Goal: Communication & Community: Participate in discussion

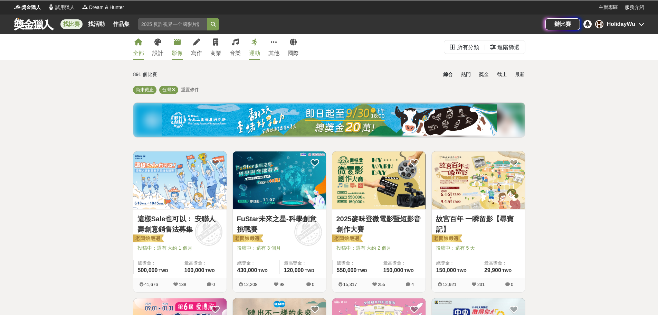
click at [176, 47] on link "影像" at bounding box center [177, 47] width 11 height 26
click at [177, 45] on icon at bounding box center [177, 42] width 7 height 7
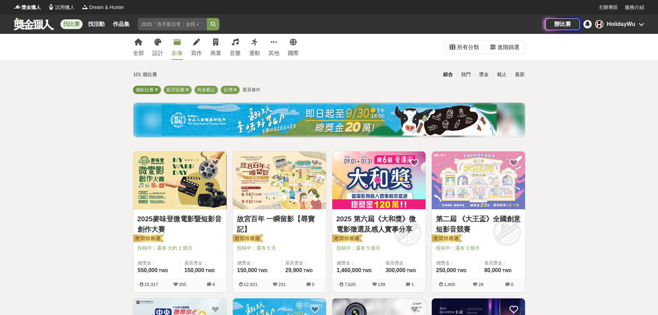
click at [157, 89] on icon at bounding box center [156, 89] width 3 height 4
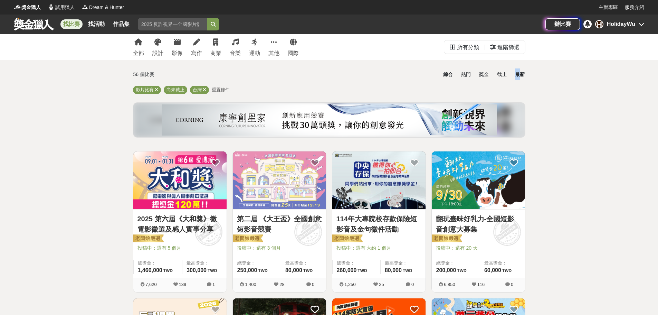
click at [518, 76] on div "最新" at bounding box center [520, 74] width 18 height 12
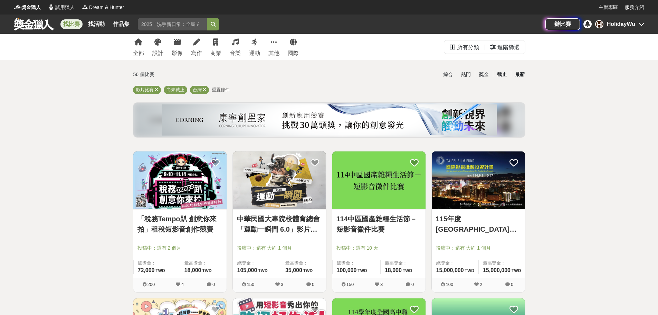
click at [499, 72] on div "截止" at bounding box center [502, 74] width 18 height 12
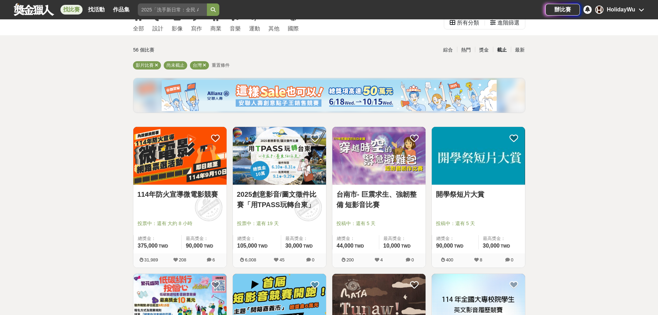
scroll to position [104, 0]
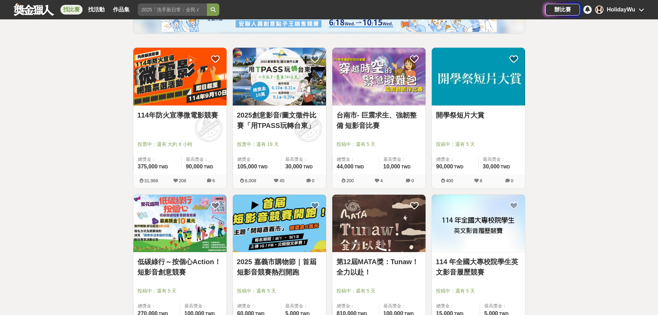
drag, startPoint x: 274, startPoint y: 117, endPoint x: 265, endPoint y: 118, distance: 9.0
click at [265, 118] on link "2025創意影音/圖文徵件比賽「用TPASS玩轉台東」" at bounding box center [279, 120] width 85 height 21
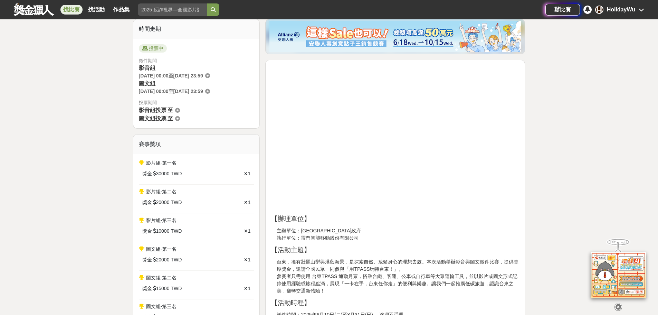
scroll to position [104, 0]
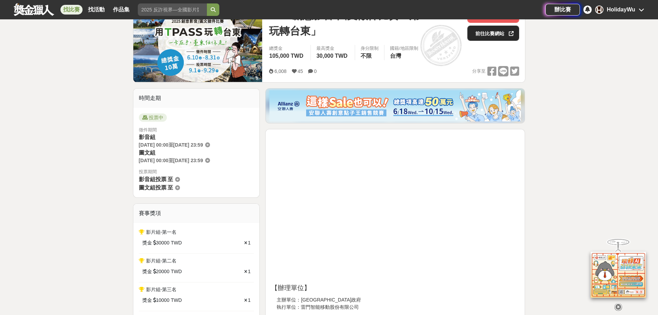
click at [493, 37] on link "前往比賽網站" at bounding box center [493, 33] width 52 height 15
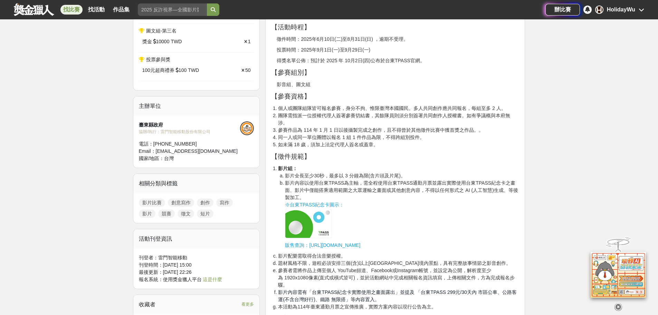
scroll to position [449, 0]
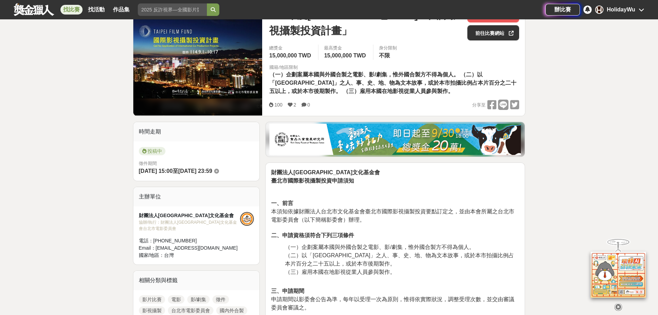
scroll to position [104, 0]
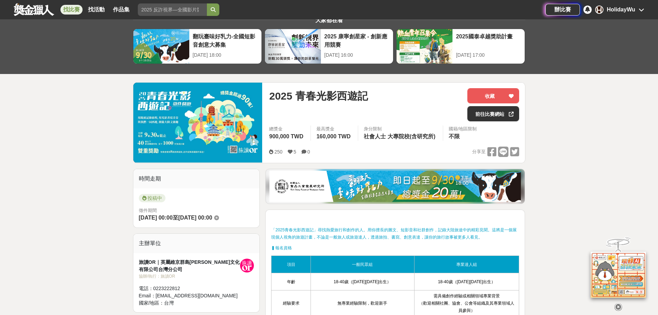
scroll to position [104, 0]
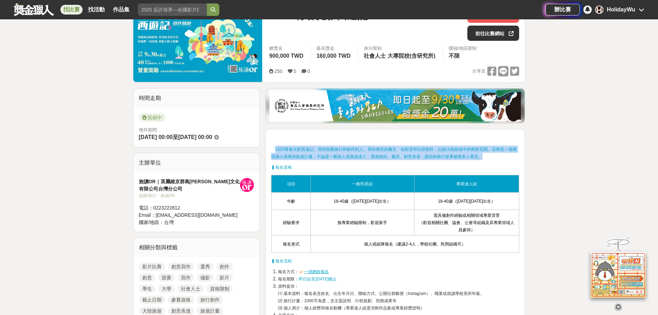
drag, startPoint x: 275, startPoint y: 149, endPoint x: 494, endPoint y: 155, distance: 219.4
click at [494, 155] on p "「2025青春光影西遊記」尋找熱愛旅行和創作的人。用你擅長的圖文、短影音和社群創作，記錄大陸旅途中的精彩見聞。這將是一個展現個人視角的旅遊計畫，不論是一般旅人…" at bounding box center [395, 152] width 248 height 15
click at [410, 153] on span "「2025青春光影西遊記」尋找熱愛旅行和創作的人。用你擅長的圖文、短影音和社群創作，記錄大陸旅途中的精彩見聞。這將是一個展現個人視角的旅遊計畫，不論是一般旅人…" at bounding box center [394, 153] width 246 height 12
click at [461, 152] on p "「2025青春光影西遊記」尋找熱愛旅行和創作的人。用你擅長的圖文、短影音和社群創作，記錄大陸旅途中的精彩見聞。這將是一個展現個人視角的旅遊計畫，不論是一般旅人…" at bounding box center [395, 152] width 248 height 15
drag, startPoint x: 297, startPoint y: 151, endPoint x: 366, endPoint y: 157, distance: 69.0
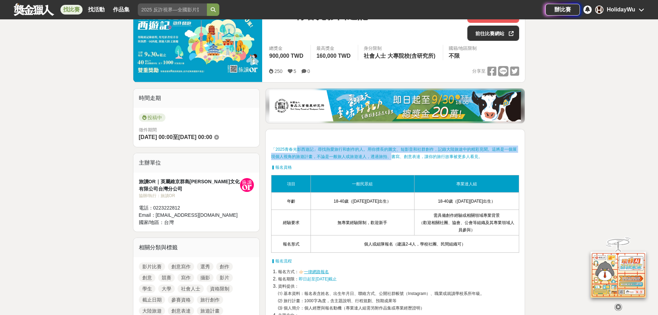
click at [393, 157] on span "「2025青春光影西遊記」尋找熱愛旅行和創作的人。用你擅長的圖文、短影音和社群創作，記錄大陸旅途中的精彩見聞。這將是一個展現個人視角的旅遊計畫，不論是一般旅人…" at bounding box center [394, 153] width 246 height 12
click at [340, 157] on span "「2025青春光影西遊記」尋找熱愛旅行和創作的人。用你擅長的圖文、短影音和社群創作，記錄大陸旅途中的精彩見聞。這將是一個展現個人視角的旅遊計畫，不論是一般旅人…" at bounding box center [394, 153] width 246 height 12
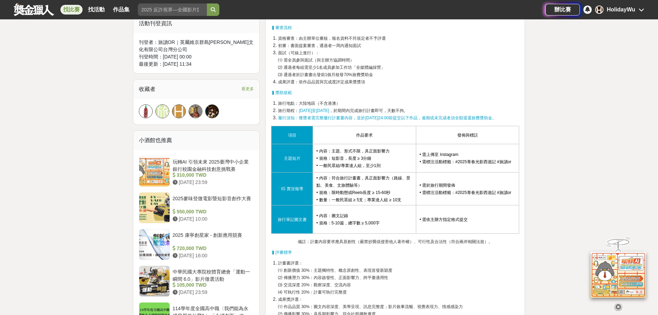
scroll to position [276, 0]
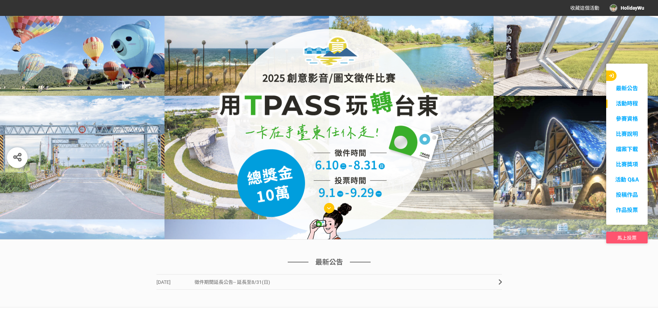
scroll to position [138, 0]
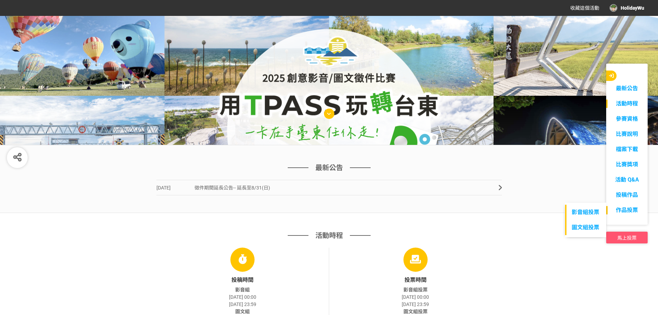
click at [626, 210] on span "作品投票" at bounding box center [627, 210] width 22 height 7
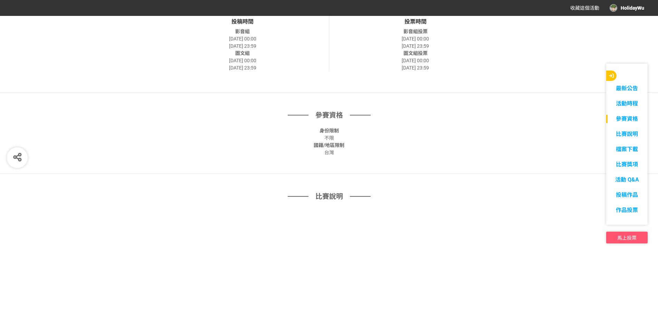
scroll to position [449, 0]
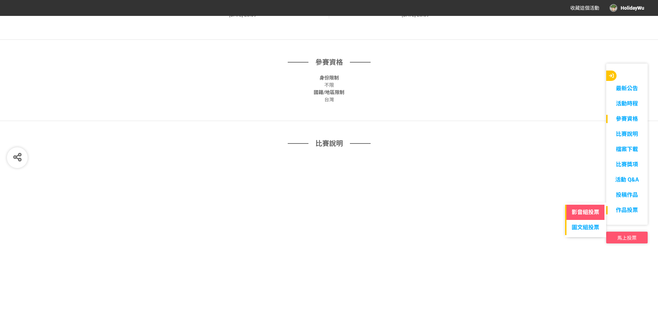
click at [586, 214] on link "影音組投票" at bounding box center [585, 211] width 41 height 15
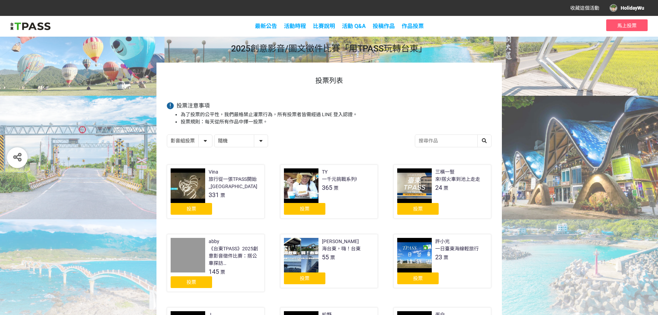
click at [242, 140] on select "隨機 作品 - 由新到舊 作品 - 由舊到新 票數 - 由多到少 票數 - 由少到多" at bounding box center [240, 141] width 53 height 12
select select "vote"
click at [214, 135] on select "隨機 作品 - 由新到舊 作品 - 由舊到新 票數 - 由多到少 票數 - 由少到多" at bounding box center [240, 141] width 53 height 12
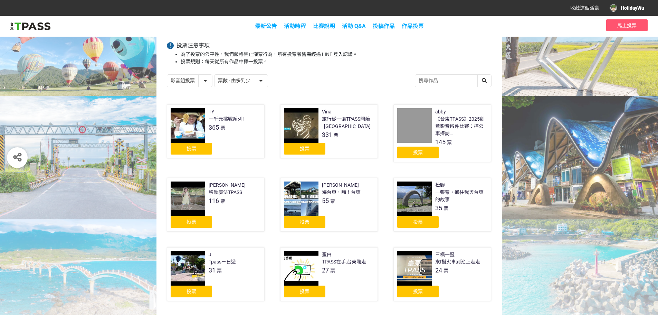
scroll to position [69, 0]
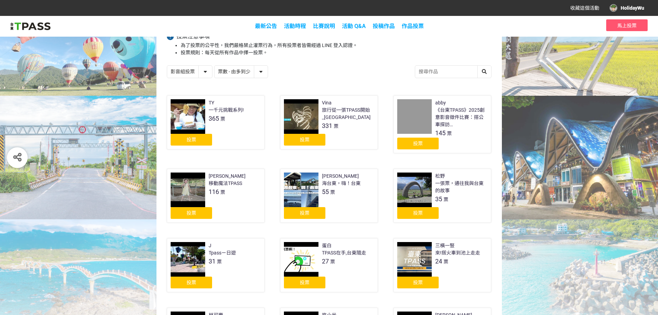
click at [180, 113] on div at bounding box center [188, 116] width 35 height 35
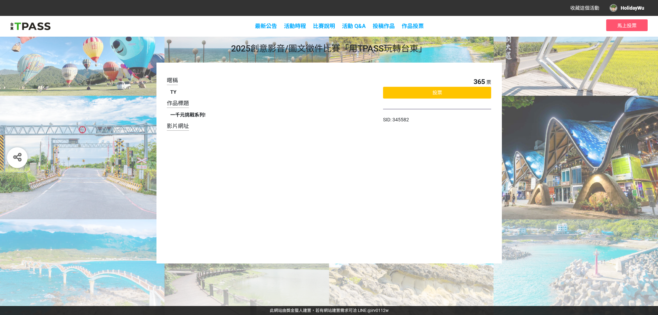
click at [541, 259] on div "暱稱 TY 作品標題 一千元挑戰系列! 影片網址 365 票 投票 SID: 345582" at bounding box center [329, 163] width 658 height 201
click at [551, 59] on div "暱稱 TY 作品標題 一千元挑戰系列! 影片網址 365 票 投票 SID: 345582" at bounding box center [329, 181] width 658 height 250
click at [234, 24] on div "最新公告 活動時程 比賽說明 活動 Q&A 投稿作品 影音組 圖文組 作品投票 影音組投票 圖文組投票 馬上投票" at bounding box center [329, 26] width 658 height 21
click at [171, 75] on div "暱稱 TY 作品標題 一千元挑戰系列! 影片網址 365 票 投票 SID: 345582" at bounding box center [328, 163] width 345 height 201
click at [146, 64] on div "暱稱 TY 作品標題 一千元挑戰系列! 影片網址 365 票 投票 SID: 345582" at bounding box center [329, 163] width 658 height 201
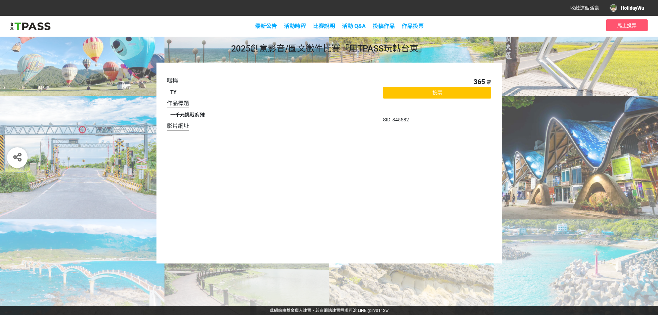
click at [383, 38] on div "2025創意影音/圖文徵件比賽「用TPASS玩轉台東」 暱稱 TY 作品標題 一千元挑戰系列! 影片網址 365 票 投票 SID: 345582" at bounding box center [329, 161] width 658 height 290
drag, startPoint x: 414, startPoint y: 24, endPoint x: 414, endPoint y: 28, distance: 4.1
click at [414, 24] on span "作品投票" at bounding box center [413, 26] width 22 height 7
click at [411, 41] on span "影音組投票" at bounding box center [413, 44] width 28 height 7
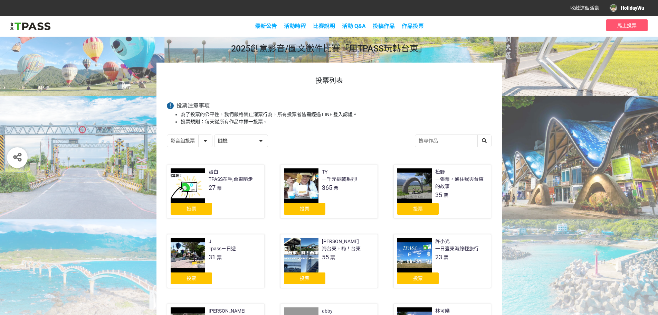
click at [233, 141] on select "隨機 作品 - 由新到舊 作品 - 由舊到新 票數 - 由多到少 票數 - 由少到多" at bounding box center [240, 141] width 53 height 12
select select "vote"
click at [214, 135] on select "隨機 作品 - 由新到舊 作品 - 由舊到新 票數 - 由多到少 票數 - 由少到多" at bounding box center [240, 141] width 53 height 12
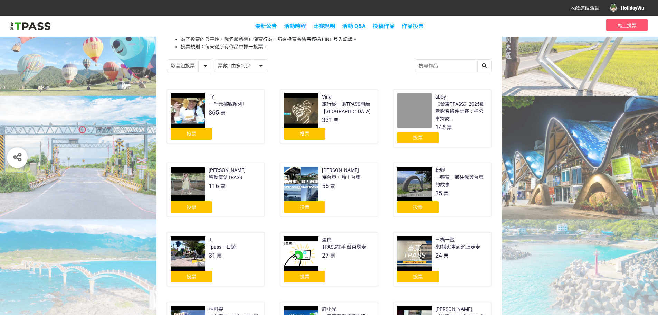
scroll to position [69, 0]
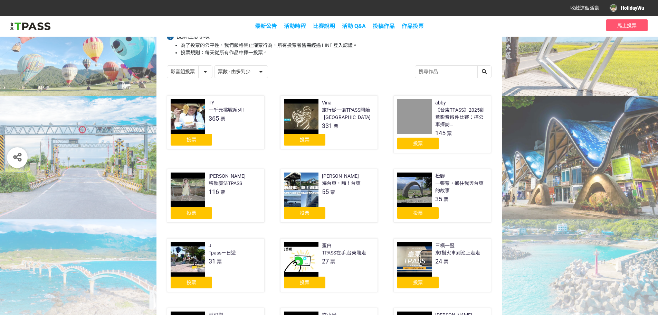
click at [302, 110] on div at bounding box center [301, 116] width 35 height 35
